Goal: Book appointment/travel/reservation

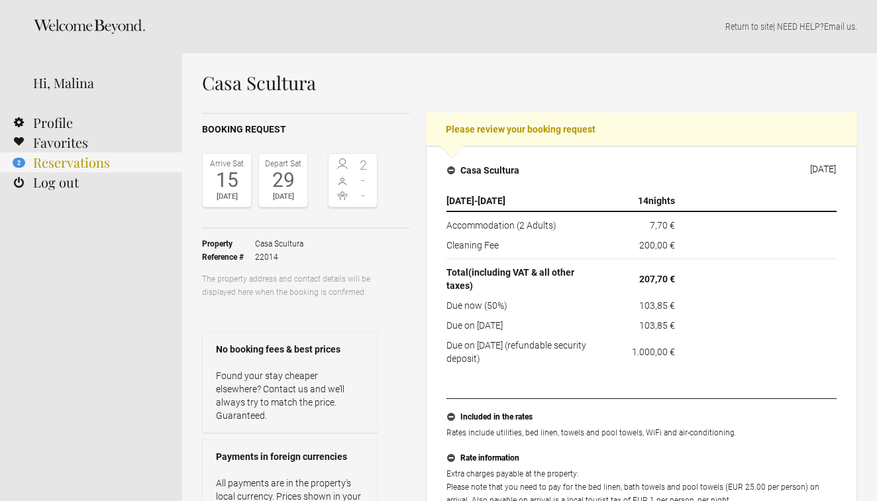
click at [99, 158] on link "2 Reservations" at bounding box center [91, 162] width 182 height 20
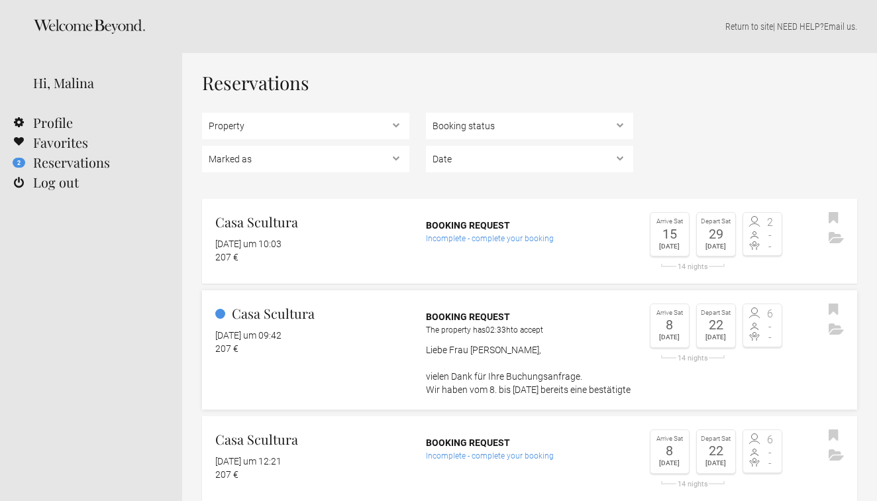
click at [411, 368] on link "Casa Scultura 11. August 2025 um 09:42 207 € Booking request The property has 0…" at bounding box center [529, 349] width 655 height 119
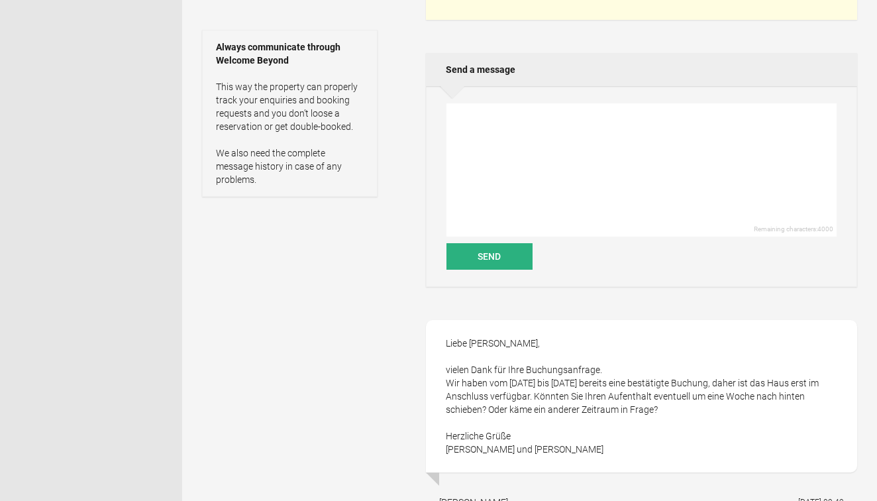
scroll to position [299, 0]
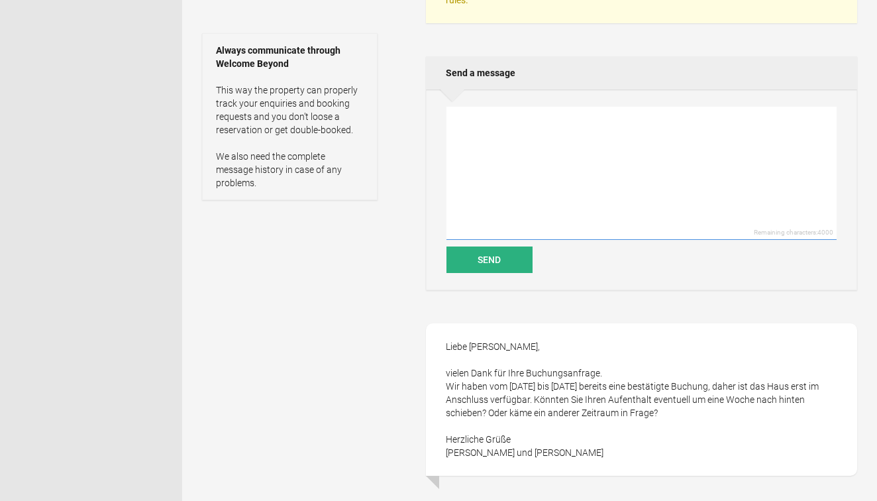
click at [514, 129] on textarea at bounding box center [641, 173] width 390 height 133
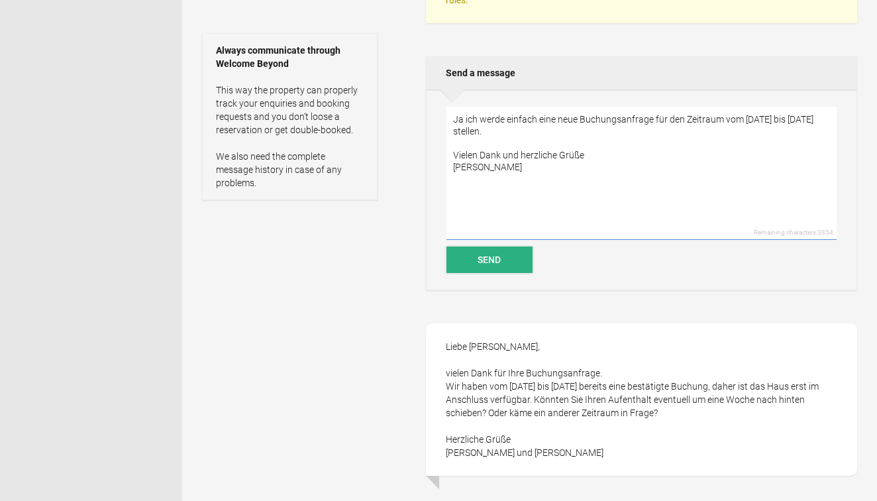
type textarea "Ja ich werde einfach eine neue Buchungsanfrage für den Zeitraum vom [DATE] bis …"
click at [507, 251] on button "Send" at bounding box center [489, 259] width 86 height 26
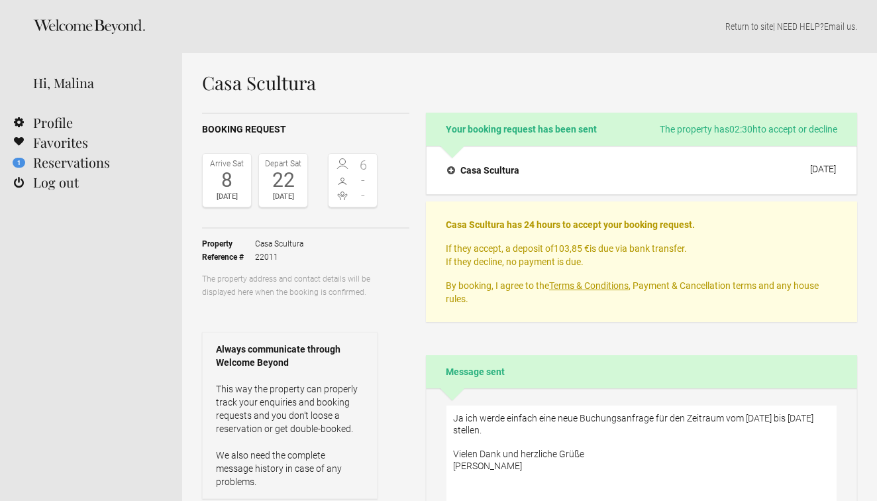
scroll to position [0, 0]
click at [93, 164] on link "1 Reservations" at bounding box center [91, 162] width 182 height 20
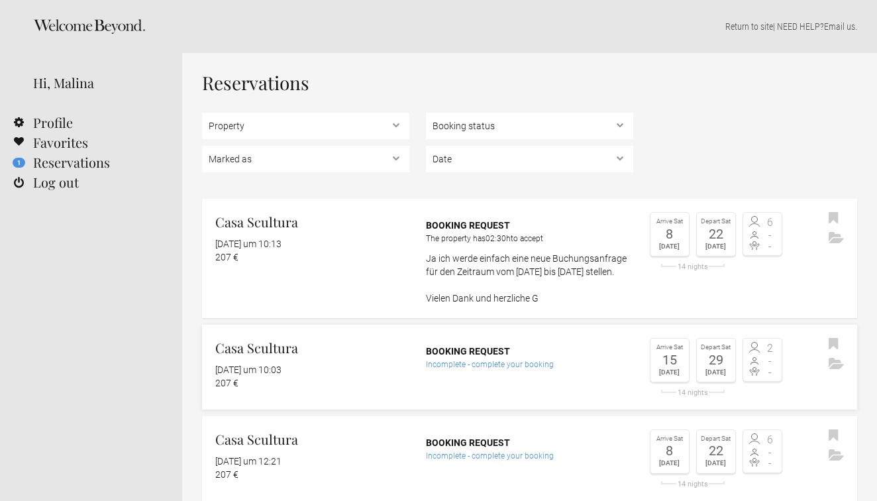
click at [374, 376] on div "11. August 2025 um 10:03" at bounding box center [312, 369] width 194 height 13
click at [721, 366] on div "29" at bounding box center [716, 359] width 32 height 13
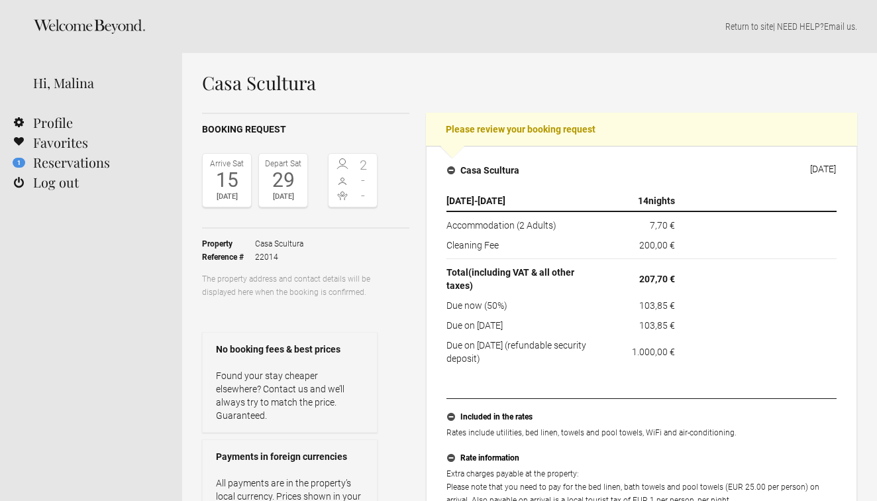
click at [290, 174] on div "29" at bounding box center [283, 180] width 42 height 20
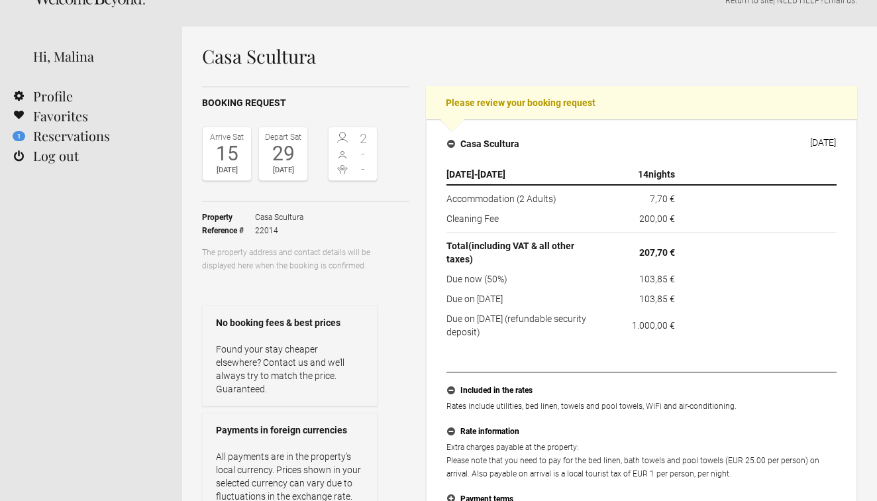
scroll to position [26, 0]
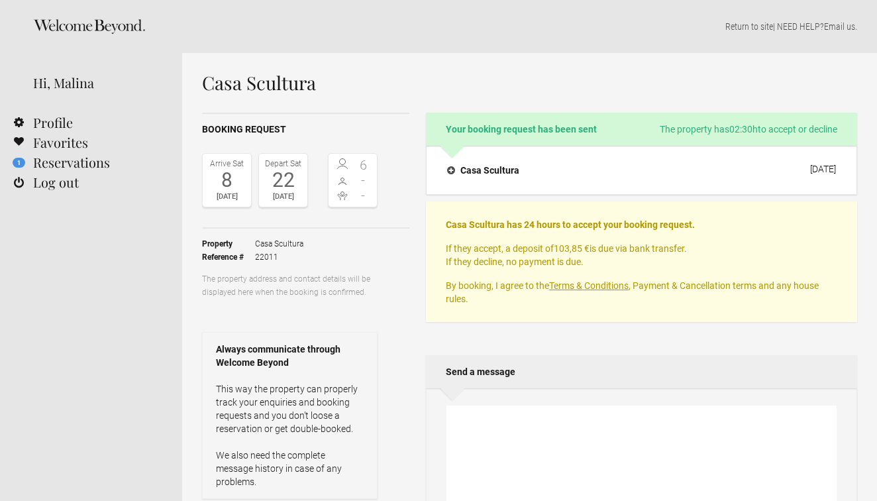
click at [281, 88] on h1 "Casa Scultura" at bounding box center [529, 83] width 655 height 20
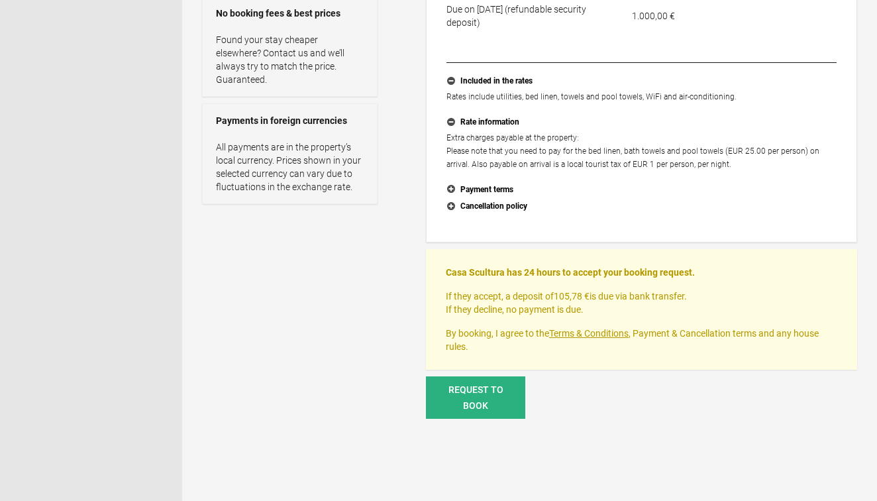
scroll to position [336, 0]
click at [514, 201] on button "Cancellation policy" at bounding box center [641, 205] width 390 height 17
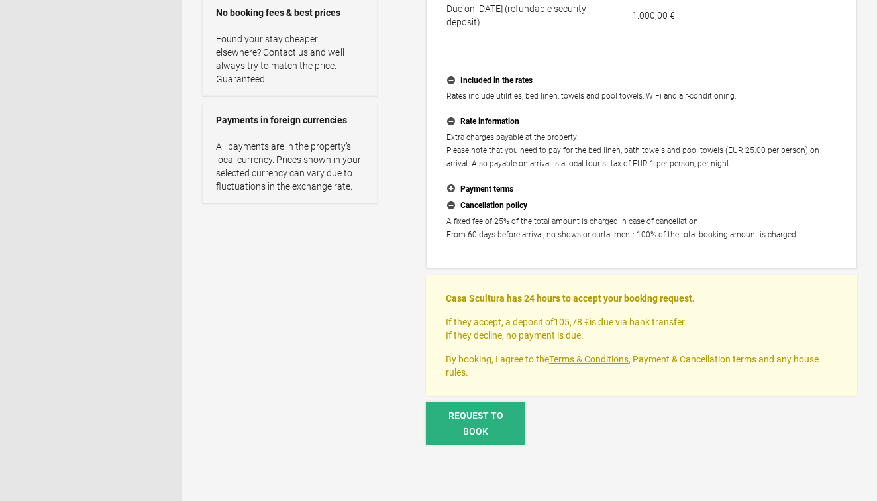
click at [497, 413] on span "Request to book" at bounding box center [475, 423] width 55 height 26
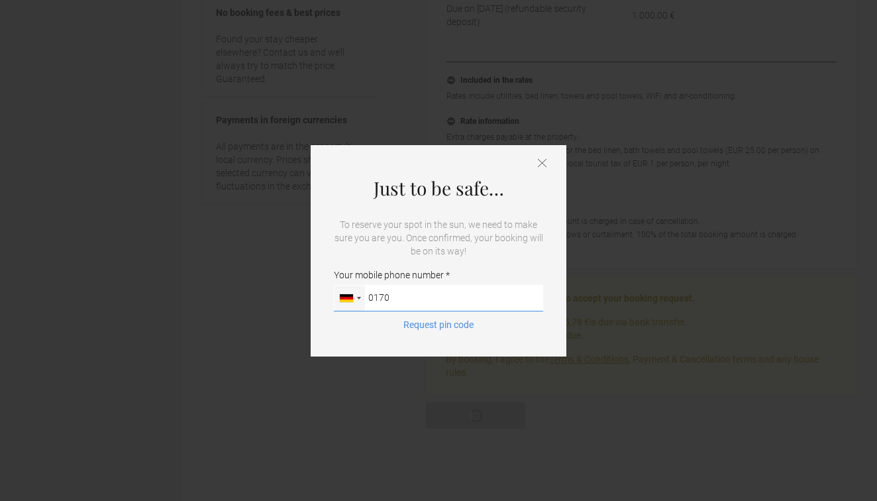
type input "01708208620"
click at [448, 324] on button "Request pin code" at bounding box center [438, 324] width 86 height 13
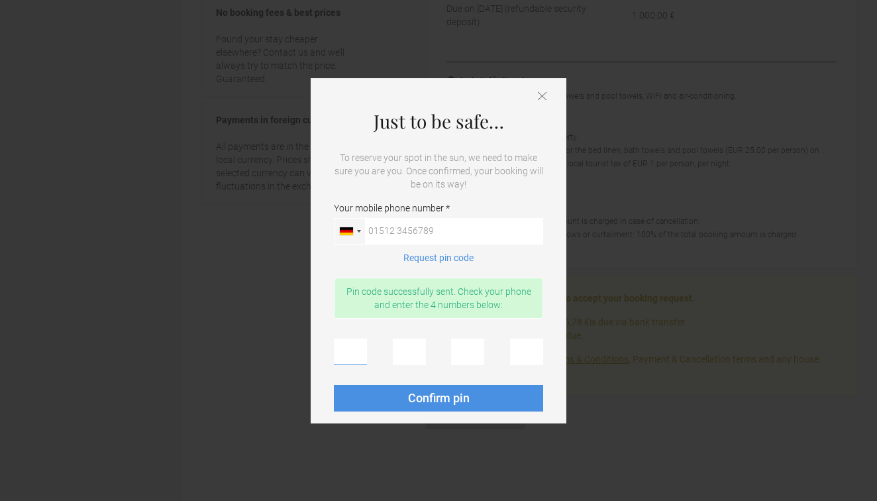
click at [348, 348] on input "text" at bounding box center [350, 351] width 33 height 26
type input "8"
type input "4"
type input "5"
type input "0"
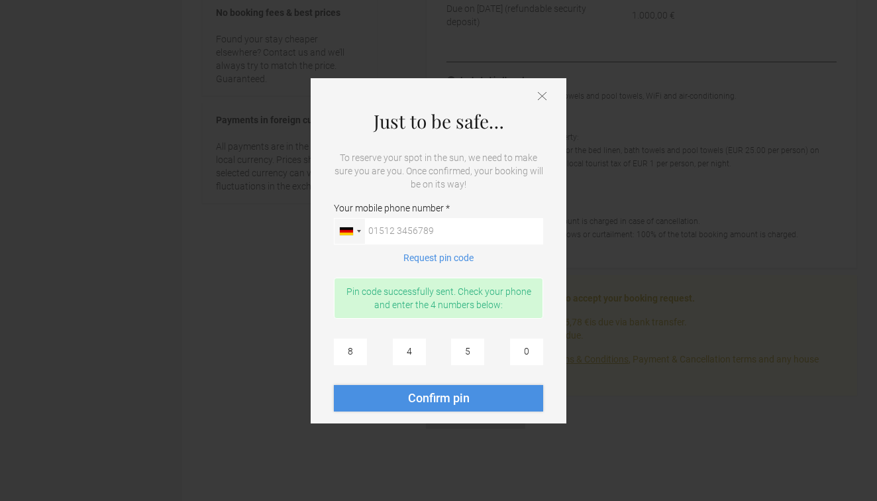
click at [360, 407] on button "Confirm pin" at bounding box center [438, 398] width 209 height 26
